Goal: Transaction & Acquisition: Purchase product/service

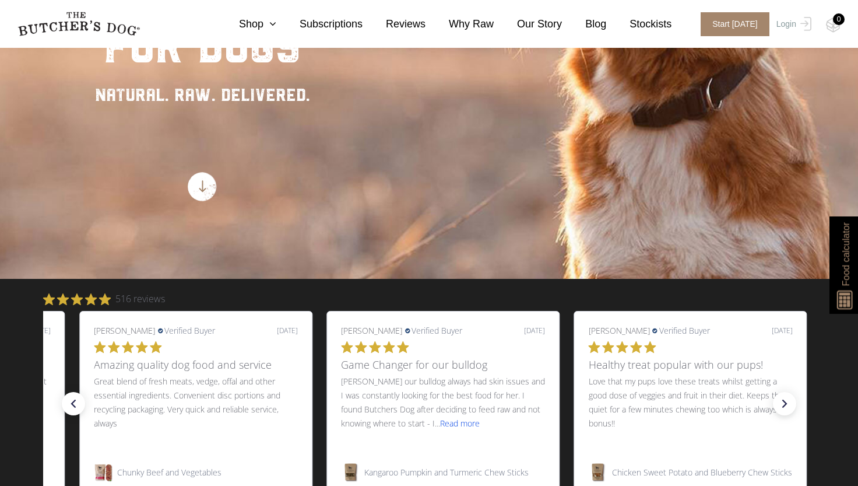
scroll to position [350, 0]
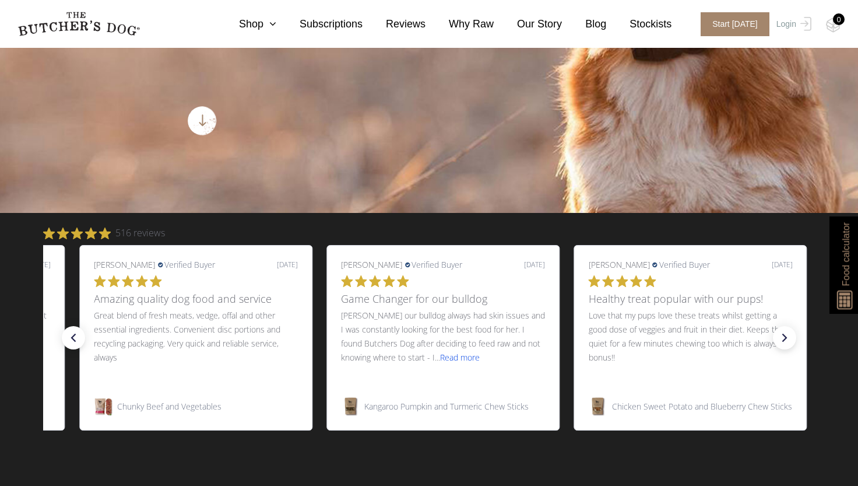
drag, startPoint x: 857, startPoint y: 96, endPoint x: 859, endPoint y: 108, distance: 12.5
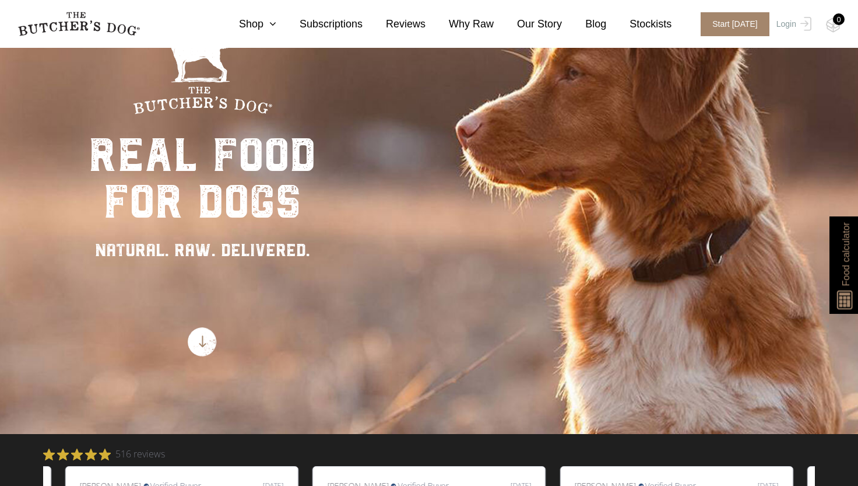
scroll to position [0, 0]
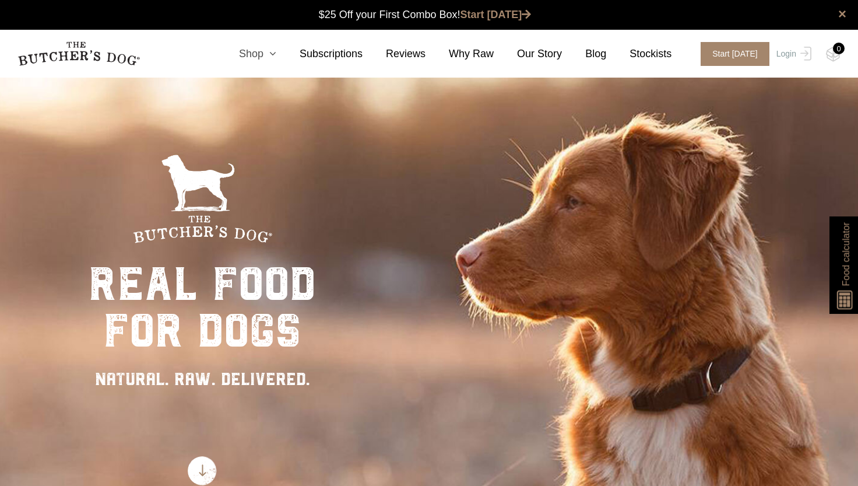
click at [276, 57] on icon at bounding box center [270, 53] width 13 height 10
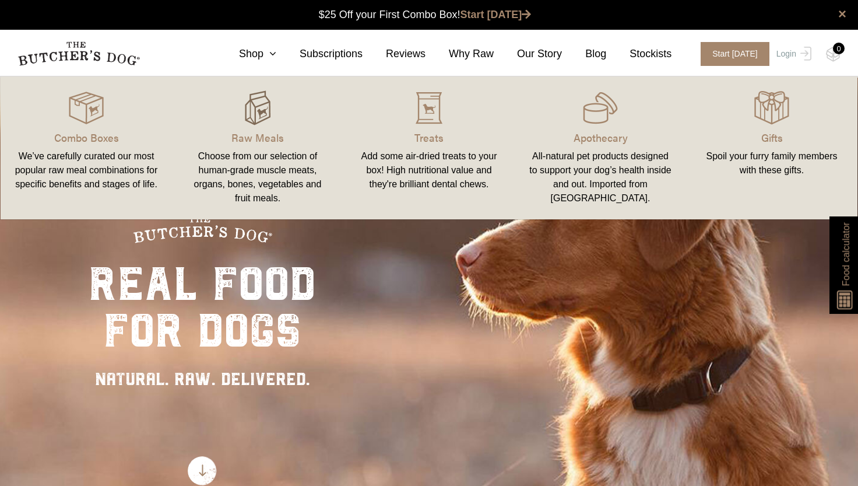
click at [255, 114] on img at bounding box center [257, 107] width 35 height 35
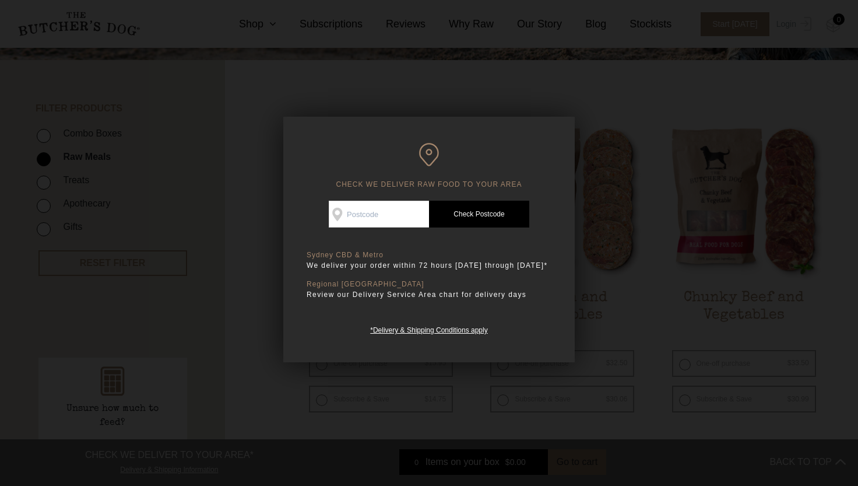
scroll to position [233, 0]
click at [381, 215] on input "Check Availability At" at bounding box center [379, 214] width 100 height 27
type input "3178"
click at [450, 212] on link "Check Postcode" at bounding box center [479, 214] width 100 height 27
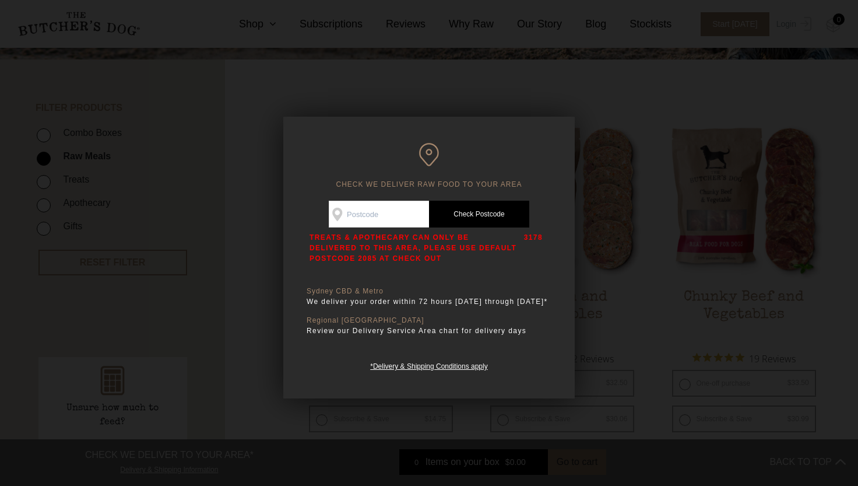
click at [603, 69] on div at bounding box center [429, 243] width 858 height 486
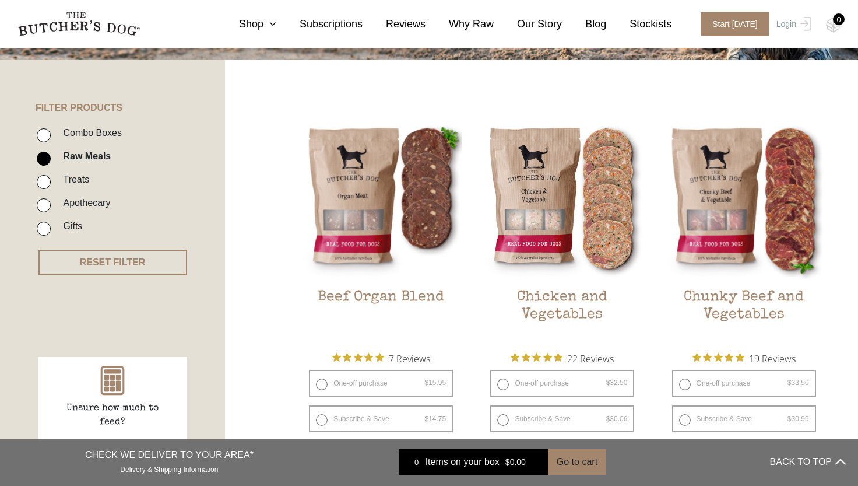
click at [83, 206] on label "Apothecary" at bounding box center [83, 203] width 53 height 16
click at [51, 206] on input "Apothecary" at bounding box center [44, 205] width 14 height 14
checkbox input "true"
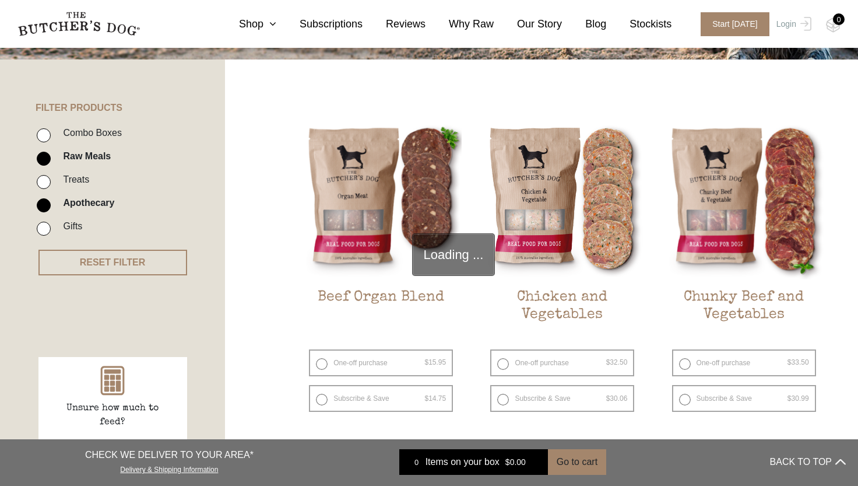
scroll to position [264, 0]
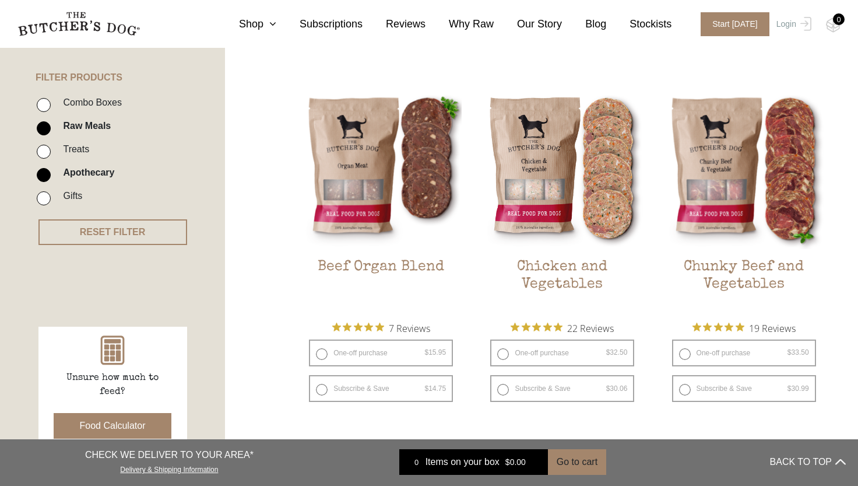
click at [41, 125] on input "Raw Meals" at bounding box center [44, 128] width 14 height 14
checkbox input "false"
